Goal: Use online tool/utility: Utilize a website feature to perform a specific function

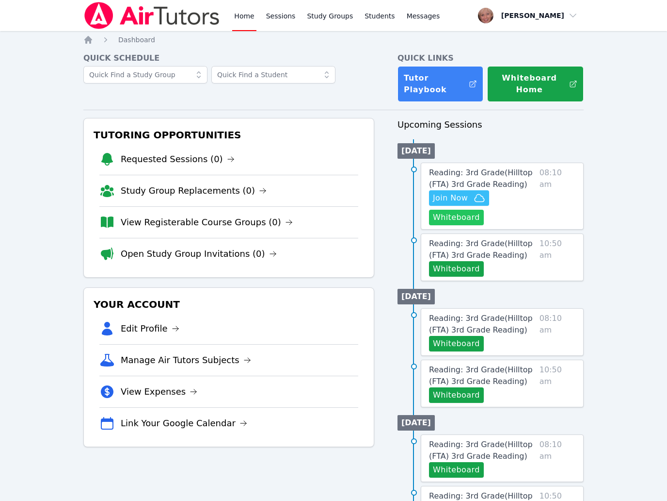
click at [458, 216] on button "Whiteboard" at bounding box center [456, 218] width 55 height 16
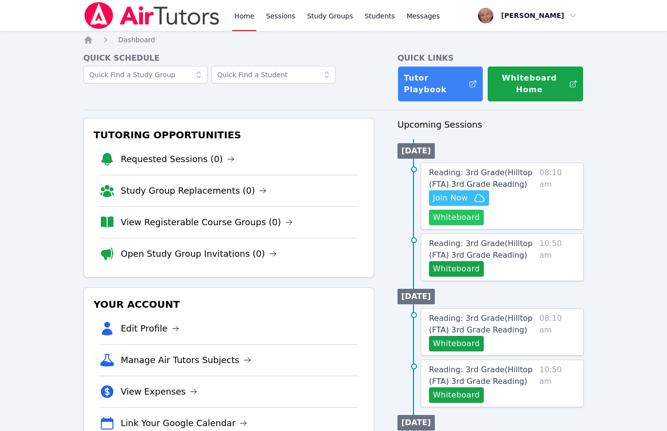
click at [462, 215] on button "Whiteboard" at bounding box center [456, 218] width 55 height 16
click at [464, 216] on button "Whiteboard" at bounding box center [456, 218] width 55 height 16
click at [460, 217] on button "Whiteboard" at bounding box center [456, 218] width 55 height 16
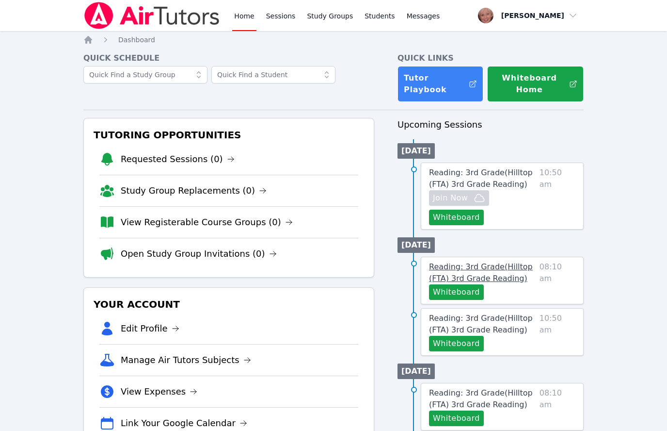
click at [504, 273] on link "Reading: 3rd Grade ( Hilltop (FTA) 3rd Grade Reading )" at bounding box center [482, 272] width 107 height 23
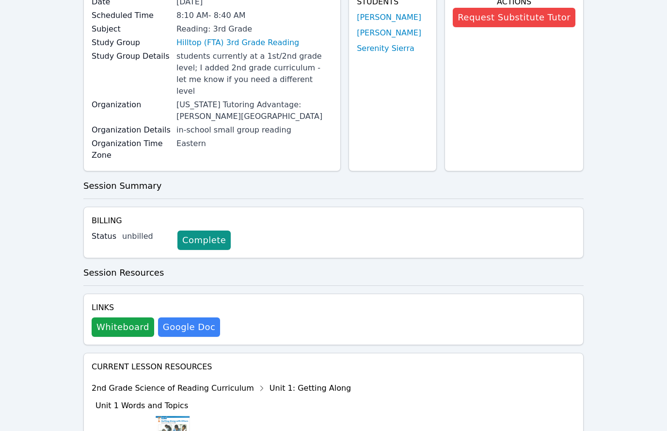
scroll to position [127, 0]
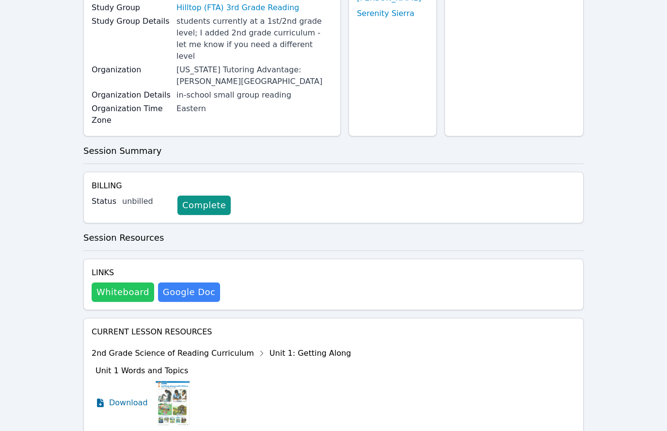
click at [127, 282] on button "Whiteboard" at bounding box center [123, 291] width 63 height 19
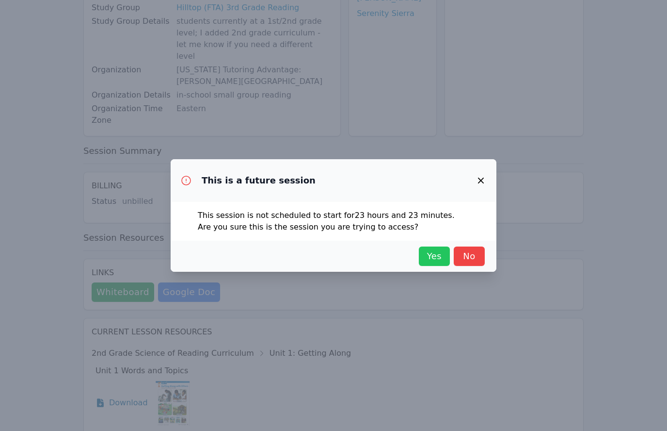
click at [434, 263] on span "Yes" at bounding box center [434, 256] width 21 height 14
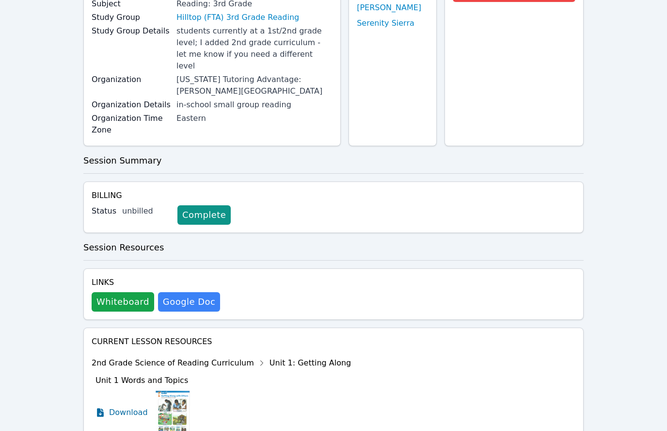
scroll to position [120, 0]
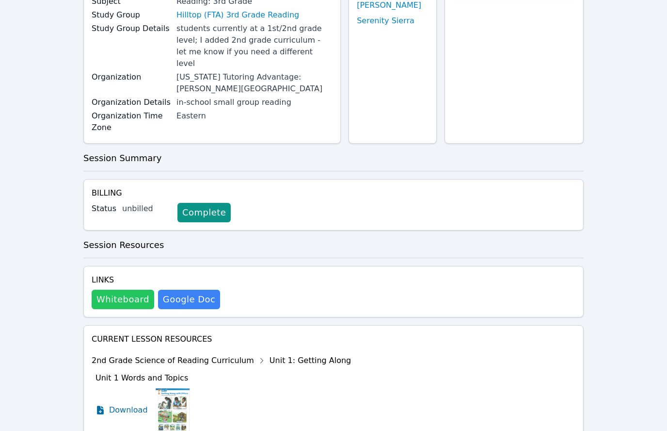
click at [125, 290] on button "Whiteboard" at bounding box center [123, 299] width 63 height 19
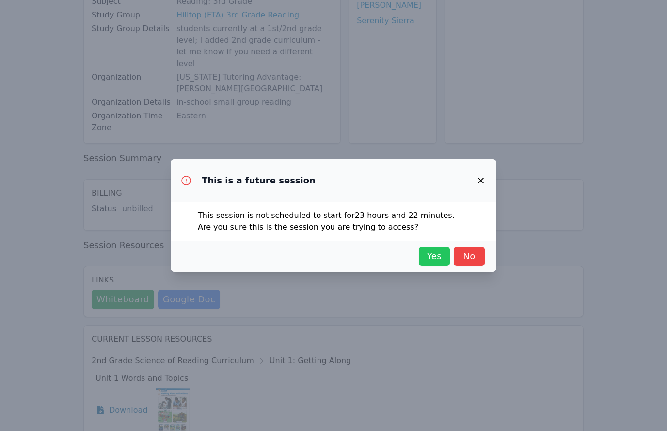
click at [431, 263] on span "Yes" at bounding box center [434, 256] width 21 height 14
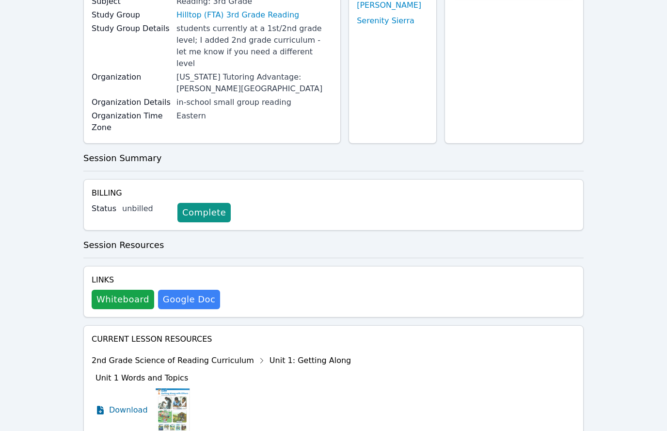
scroll to position [162, 0]
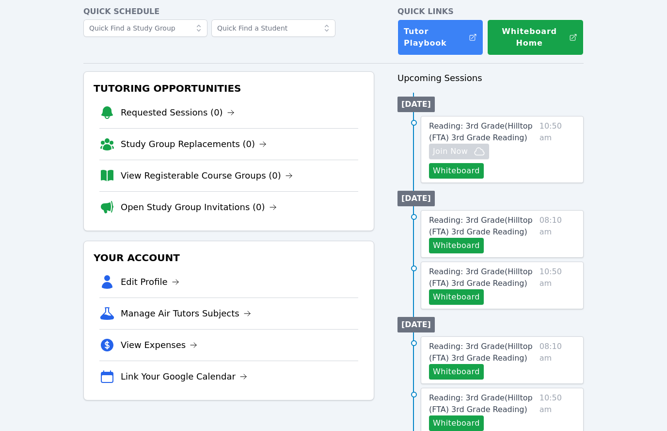
scroll to position [56, 0]
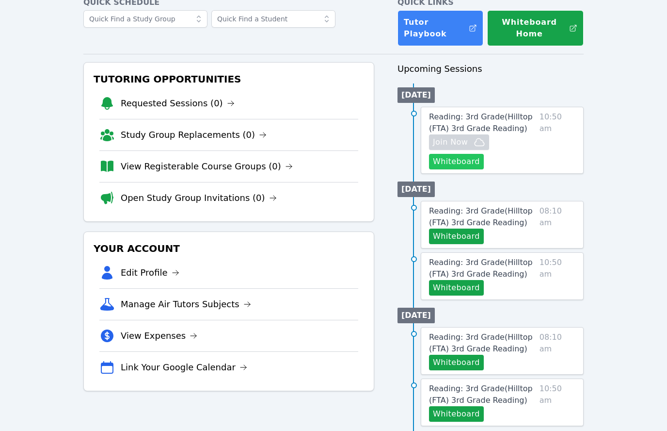
click at [470, 163] on button "Whiteboard" at bounding box center [456, 162] width 55 height 16
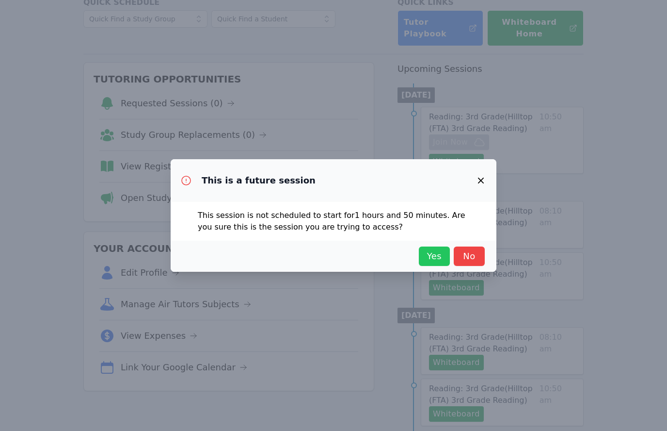
click at [430, 263] on span "Yes" at bounding box center [434, 256] width 21 height 14
